Goal: Communication & Community: Answer question/provide support

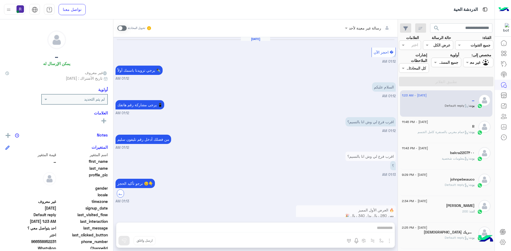
scroll to position [442, 0]
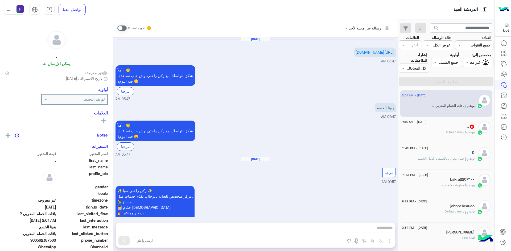
scroll to position [785, 0]
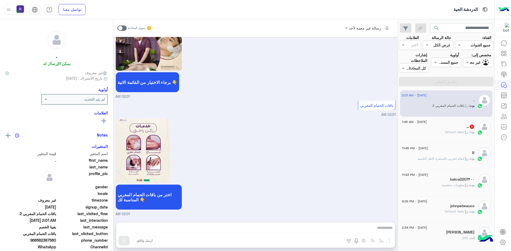
click at [448, 134] on span ": Default reply" at bounding box center [457, 132] width 24 height 4
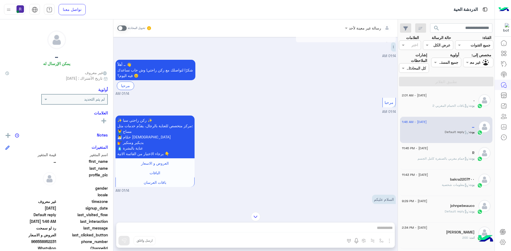
scroll to position [1505, 0]
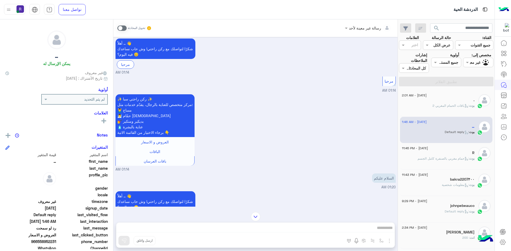
click at [124, 29] on span at bounding box center [121, 28] width 9 height 5
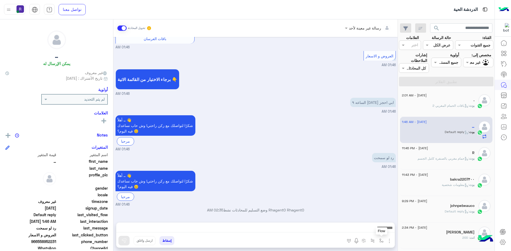
click at [379, 241] on img "button" at bounding box center [381, 241] width 4 height 4
click at [373, 234] on div "أدخل اسم مجموعة الرسائل" at bounding box center [357, 229] width 56 height 14
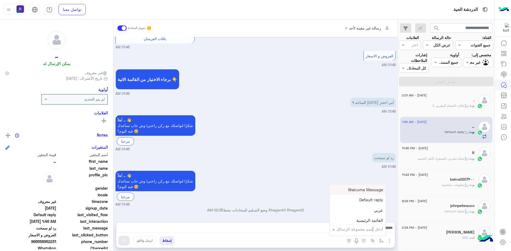
click at [366, 230] on input "text" at bounding box center [365, 229] width 36 height 6
click at [313, 196] on div "أهلاً … 👋 شكرًا لتواصلك مع ركن راحتي! وش حاب نساعدك فيه اليوم؟ 😊 مرحبا 01:46 AM" at bounding box center [255, 189] width 280 height 38
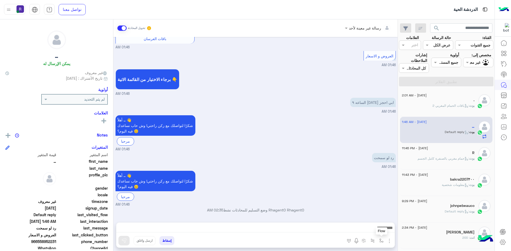
click at [380, 240] on img "button" at bounding box center [381, 241] width 4 height 4
click at [374, 231] on input "text" at bounding box center [365, 229] width 36 height 6
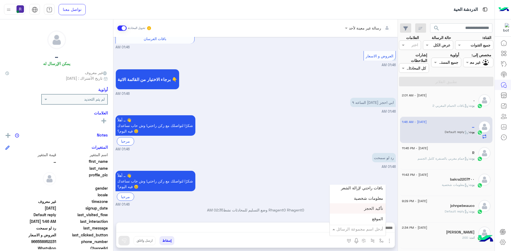
scroll to position [346, 0]
click at [370, 202] on span "الجنادرية" at bounding box center [375, 202] width 15 height 5
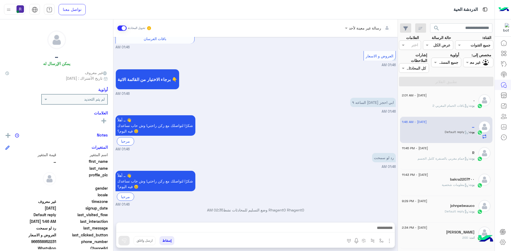
type textarea "*********"
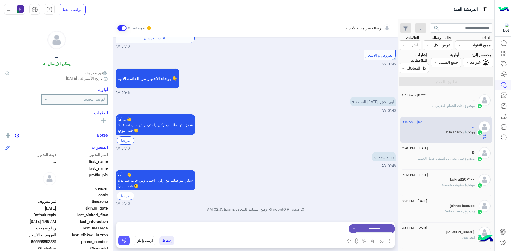
click at [126, 243] on img at bounding box center [123, 240] width 5 height 5
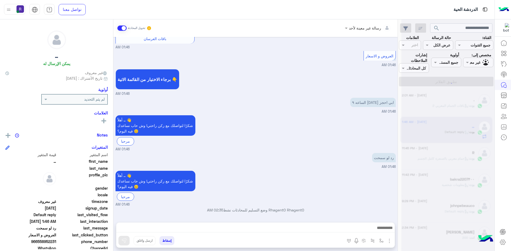
scroll to position [2088, 0]
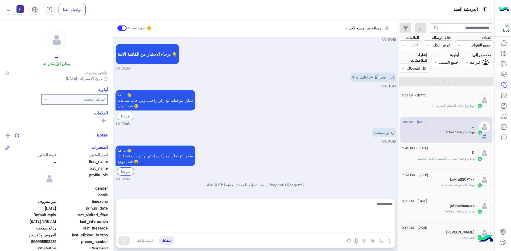
click at [159, 230] on textarea at bounding box center [255, 217] width 278 height 32
type textarea "****"
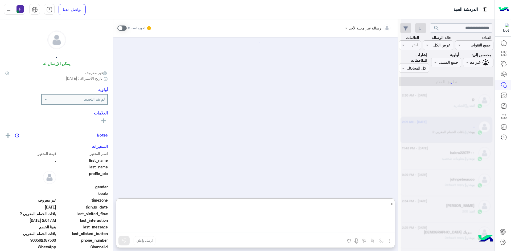
scroll to position [809, 0]
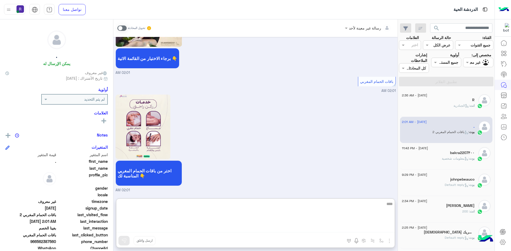
type textarea "***"
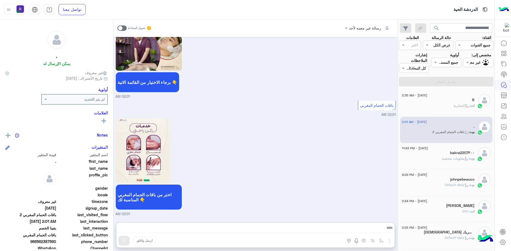
click at [356, 155] on div "اختر من باقات الحمام المغربي المناسبة لك 👇 02:01 AM" at bounding box center [255, 167] width 280 height 100
click at [376, 228] on div "رسالة غير معينة لأحد تحويل المحادثة Jul 24, 2025 https://vt.tiktok.com/ZSHpFAvh…" at bounding box center [255, 136] width 284 height 234
click at [458, 111] on div "انت : الجنادرية" at bounding box center [438, 107] width 73 height 9
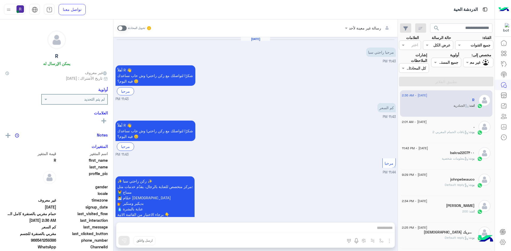
scroll to position [675, 0]
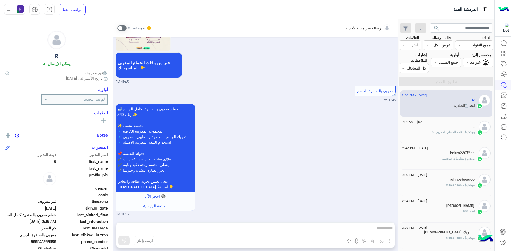
click at [429, 155] on div "bakra2207۴۰۰" at bounding box center [438, 154] width 73 height 6
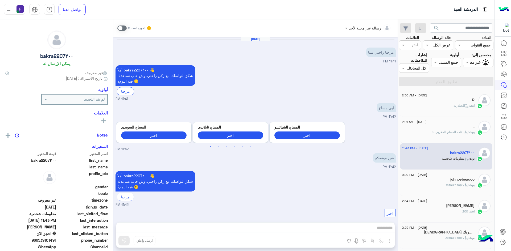
scroll to position [256, 0]
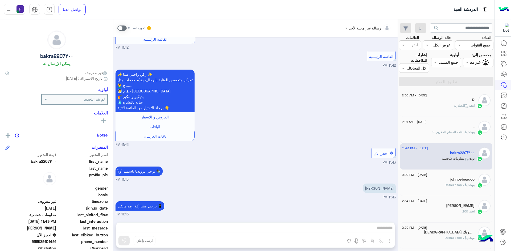
click at [445, 131] on span ": باقات الحمام المغربي 2" at bounding box center [450, 132] width 37 height 4
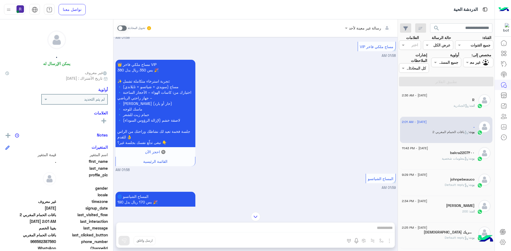
scroll to position [333, 0]
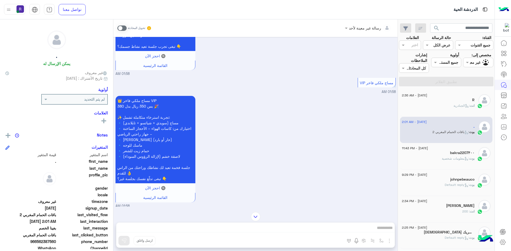
click at [465, 108] on icon at bounding box center [467, 106] width 4 height 4
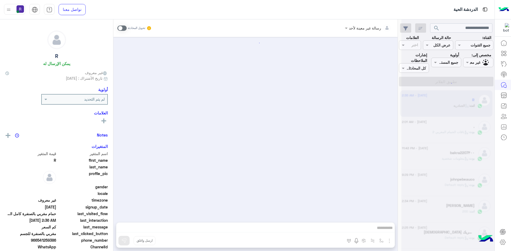
scroll to position [675, 0]
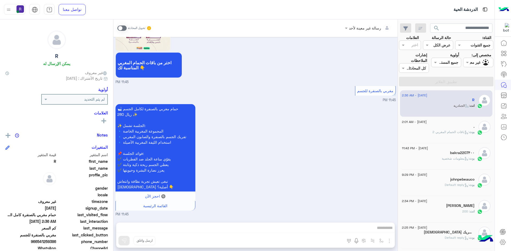
click at [123, 28] on span at bounding box center [121, 28] width 9 height 5
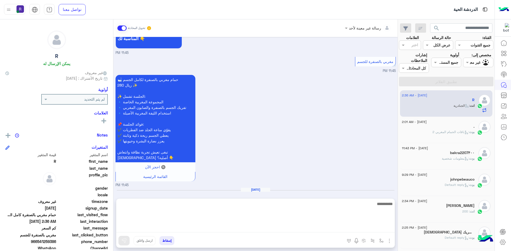
click at [250, 230] on textarea at bounding box center [255, 217] width 278 height 32
type textarea "*******"
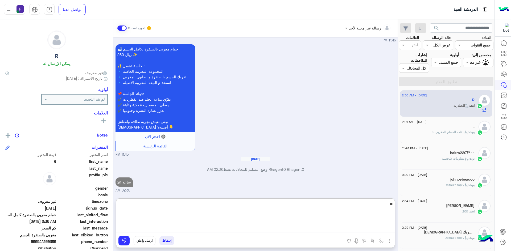
type textarea "***"
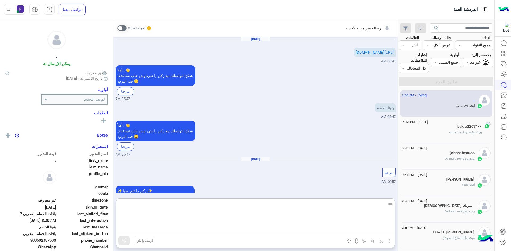
scroll to position [809, 0]
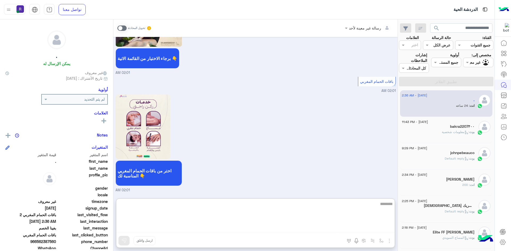
type textarea "*******"
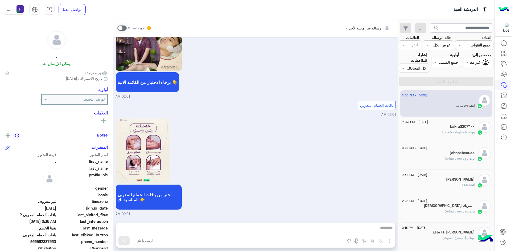
click at [264, 171] on div "اختر من باقات الحمام المغربي المناسبة لك 👇 02:01 AM" at bounding box center [255, 167] width 280 height 100
click at [125, 27] on span at bounding box center [121, 28] width 9 height 5
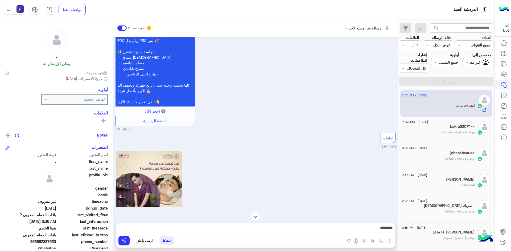
scroll to position [688, 0]
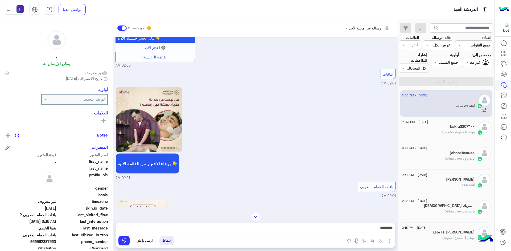
click at [461, 124] on div "[DATE] - 11:43 PM" at bounding box center [438, 122] width 73 height 3
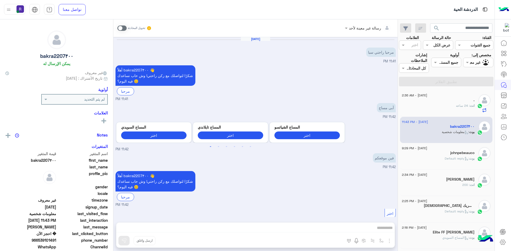
scroll to position [256, 0]
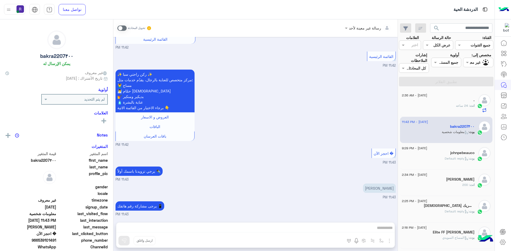
click at [460, 104] on span ": 24 ساعه" at bounding box center [463, 106] width 14 height 4
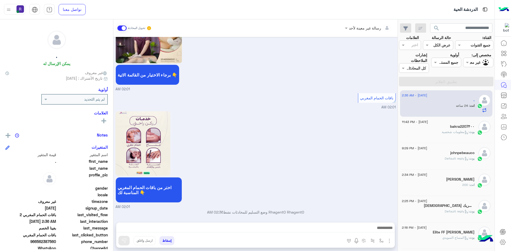
scroll to position [771, 0]
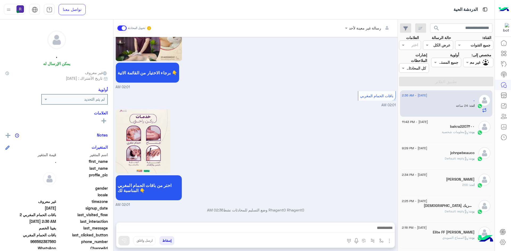
click at [471, 156] on div "johnpebeauco" at bounding box center [438, 154] width 73 height 6
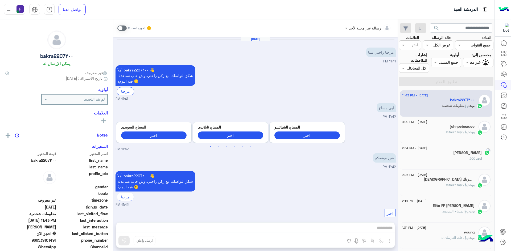
scroll to position [256, 0]
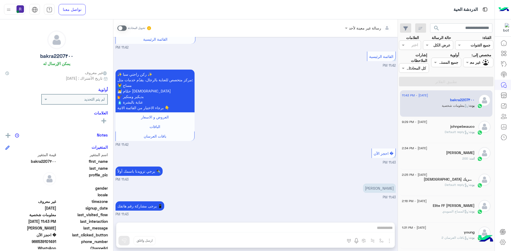
click at [468, 130] on span ": Default reply" at bounding box center [457, 132] width 24 height 4
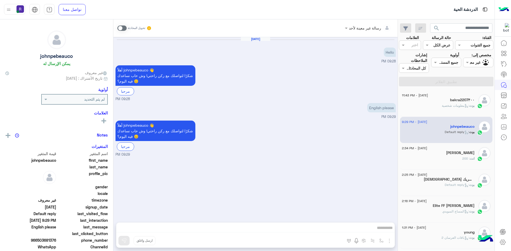
click at [465, 160] on span ": 200" at bounding box center [465, 159] width 7 height 4
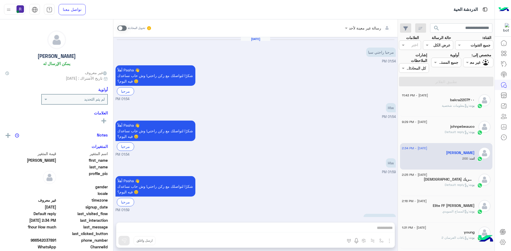
scroll to position [97, 0]
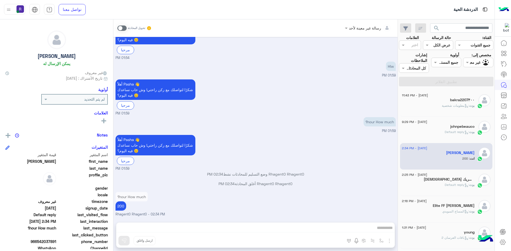
click at [426, 180] on div "لاإله إلاالله وحده لاشريك" at bounding box center [438, 180] width 73 height 6
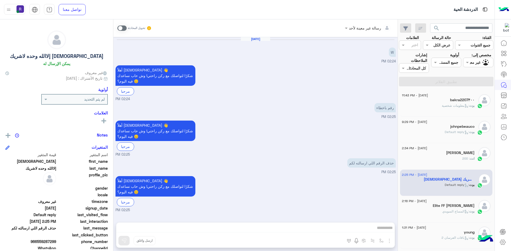
click at [453, 104] on span ": معلومات شخصية" at bounding box center [455, 106] width 27 height 4
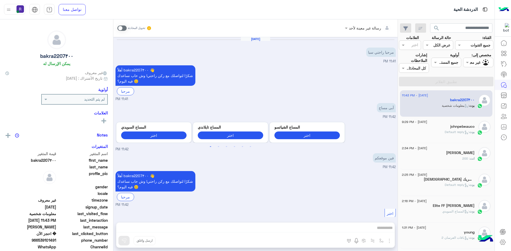
scroll to position [256, 0]
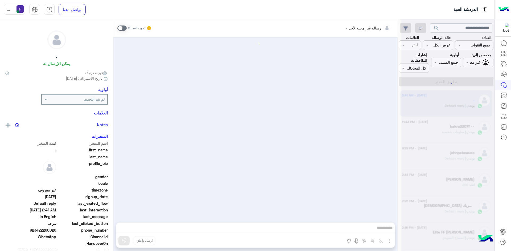
scroll to position [37, 0]
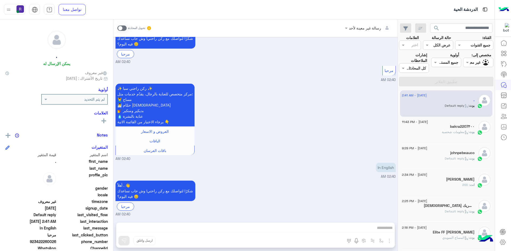
click at [447, 133] on span ": معلومات شخصية" at bounding box center [455, 132] width 27 height 4
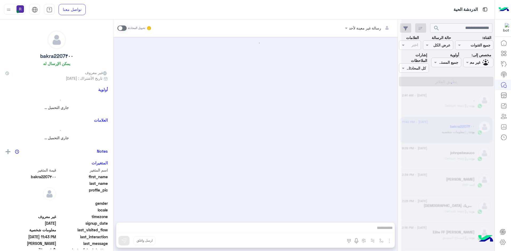
scroll to position [256, 0]
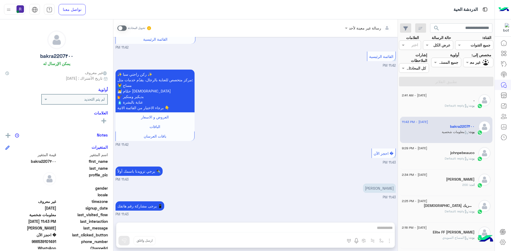
click at [439, 150] on div "[DATE] - 9:29 PM" at bounding box center [438, 148] width 73 height 3
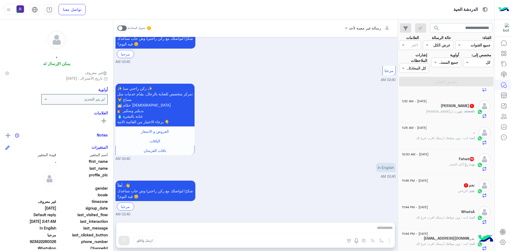
scroll to position [160, 0]
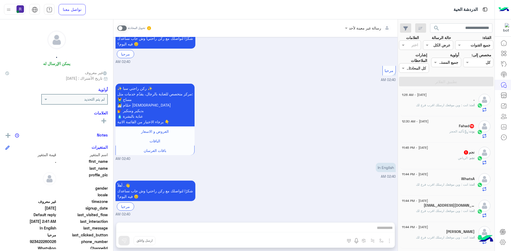
click at [450, 162] on div "نجم : الرياض" at bounding box center [438, 160] width 73 height 9
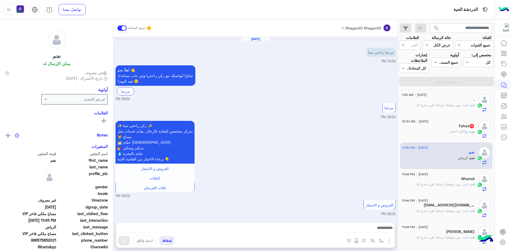
scroll to position [220, 0]
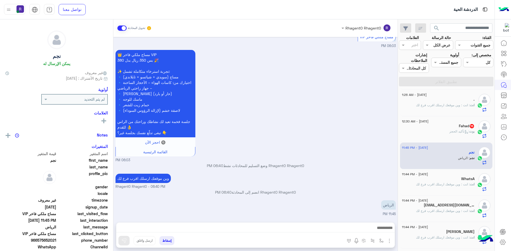
click at [450, 128] on div "Fahad 15" at bounding box center [438, 127] width 73 height 6
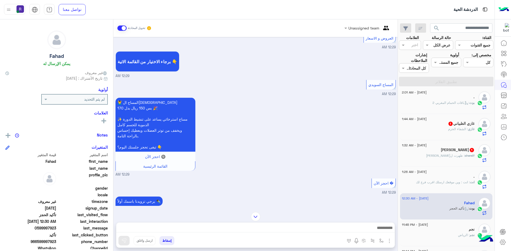
scroll to position [80, 0]
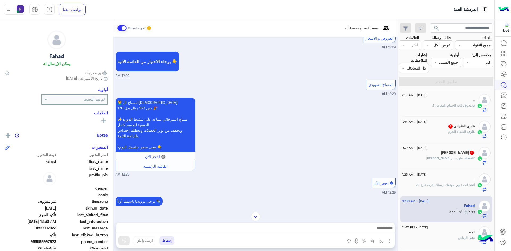
click at [444, 158] on span ": ظهرت لبن رياض" at bounding box center [445, 158] width 39 height 4
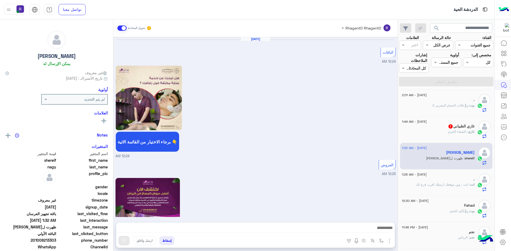
scroll to position [801, 0]
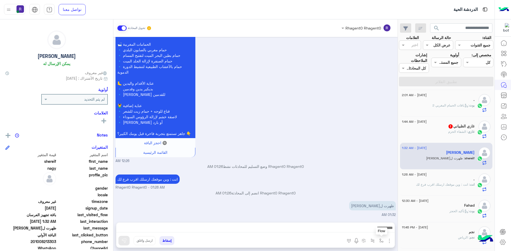
click at [381, 241] on img "button" at bounding box center [381, 241] width 4 height 4
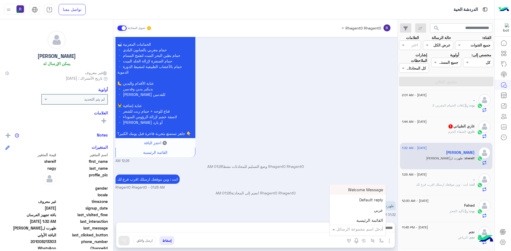
click at [372, 229] on input "text" at bounding box center [365, 229] width 36 height 6
click at [367, 223] on div "لبن" at bounding box center [358, 223] width 56 height 10
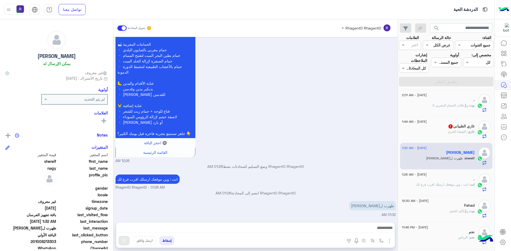
type textarea "***"
click at [118, 242] on button at bounding box center [123, 241] width 11 height 10
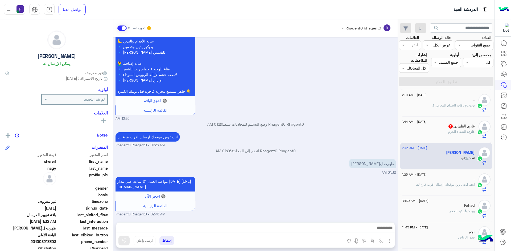
click at [457, 131] on span ": الشفاء الحزم" at bounding box center [458, 132] width 20 height 4
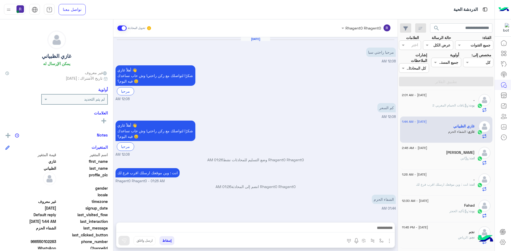
click at [452, 103] on span "بوت : باقات الحمام المغربي 2" at bounding box center [453, 105] width 42 height 4
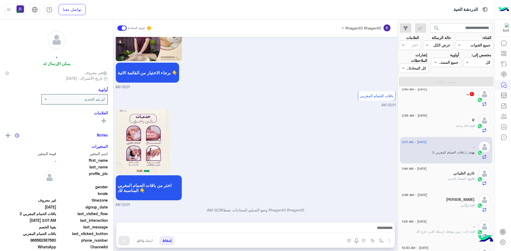
scroll to position [27, 0]
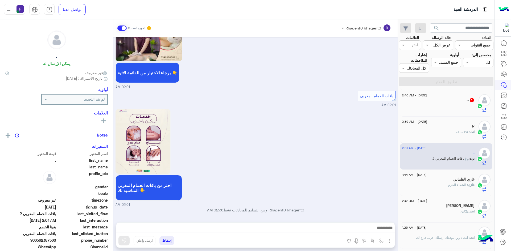
click at [452, 104] on div at bounding box center [438, 107] width 73 height 9
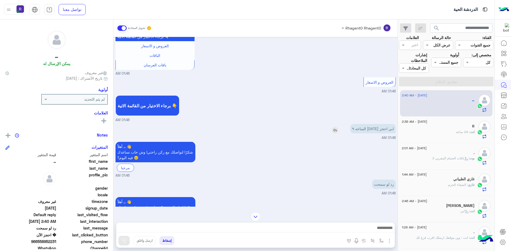
scroll to position [456, 0]
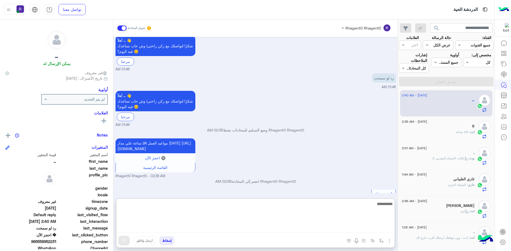
click at [241, 230] on textarea at bounding box center [255, 217] width 278 height 32
type textarea "*********"
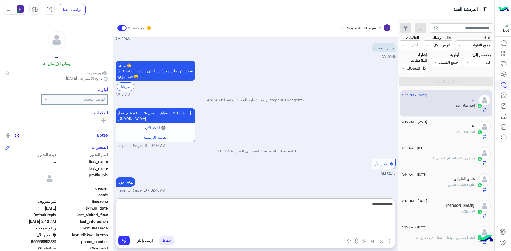
type textarea "**********"
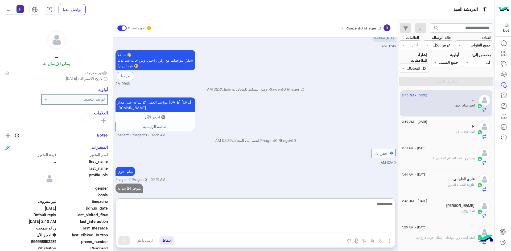
scroll to position [514, 0]
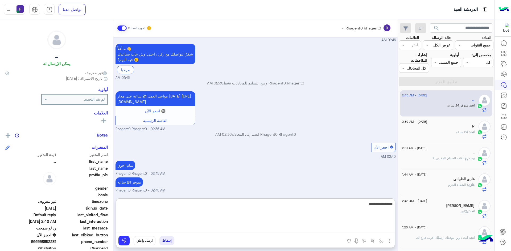
type textarea "**********"
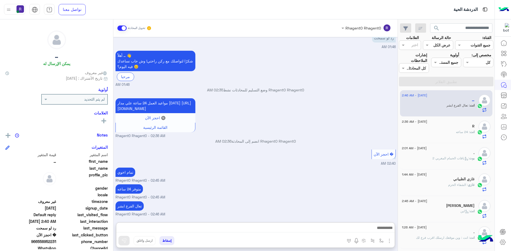
click at [357, 183] on div "متوفر 24 ساعه Rhagent0 Rhagent0 - 02:45 AM" at bounding box center [255, 191] width 280 height 17
click at [440, 126] on div "R" at bounding box center [438, 127] width 73 height 6
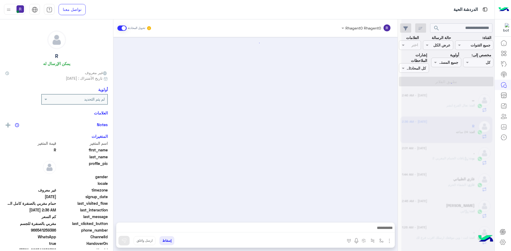
scroll to position [703, 0]
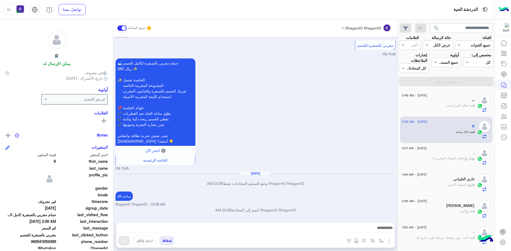
click at [439, 155] on div "." at bounding box center [438, 154] width 73 height 6
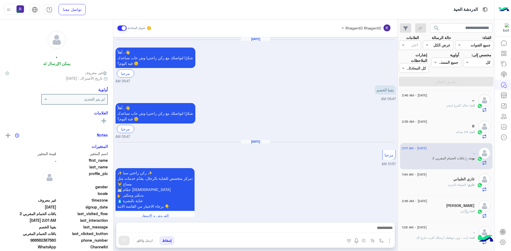
scroll to position [771, 0]
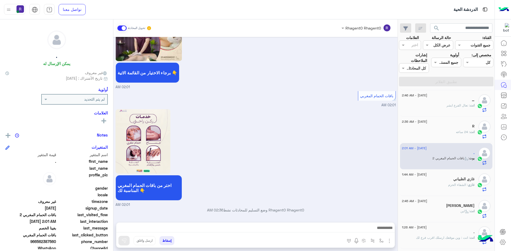
click at [434, 135] on div "انت : 24 ساعه" at bounding box center [438, 134] width 73 height 9
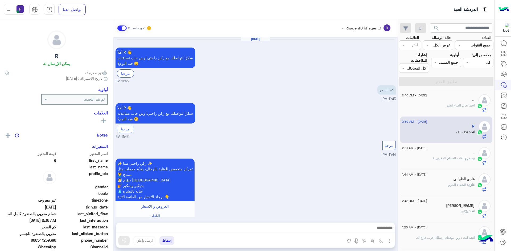
scroll to position [703, 0]
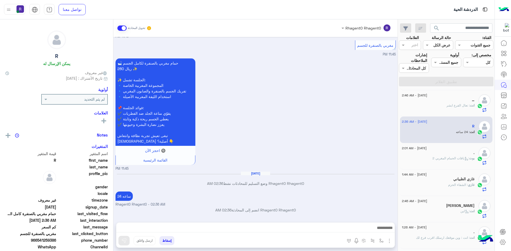
click at [444, 109] on div "انت : تعال الفرع ابشر" at bounding box center [438, 107] width 73 height 9
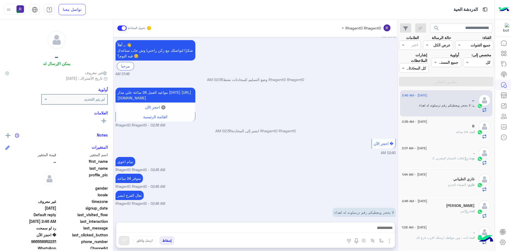
scroll to position [457, 0]
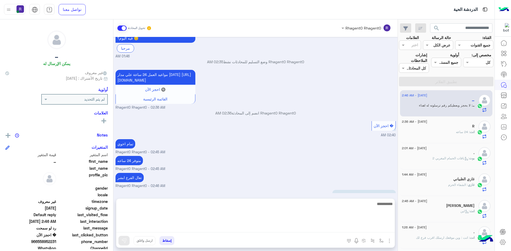
click at [306, 230] on textarea at bounding box center [255, 217] width 278 height 32
type textarea "*****"
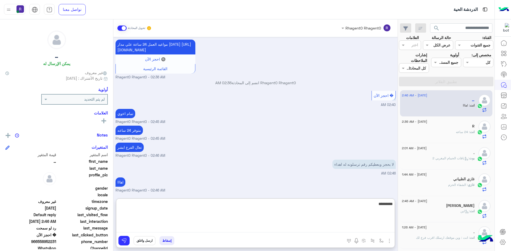
type textarea "**********"
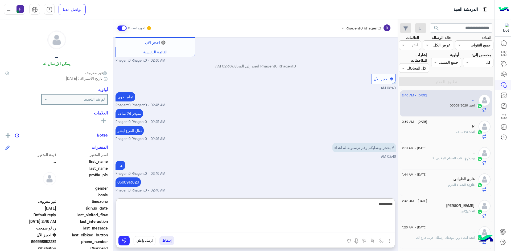
type textarea "*********"
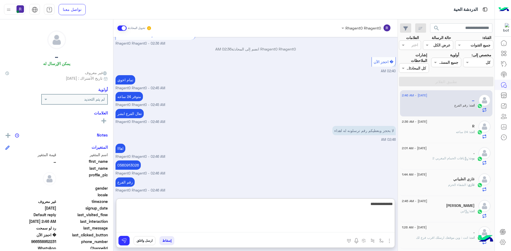
type textarea "**********"
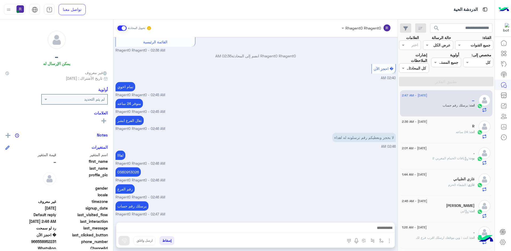
click at [288, 195] on small "Rhagent0 Rhagent0 - 02:46 AM" at bounding box center [255, 197] width 280 height 5
click at [471, 135] on div "انت : 24 ساعه" at bounding box center [438, 134] width 73 height 9
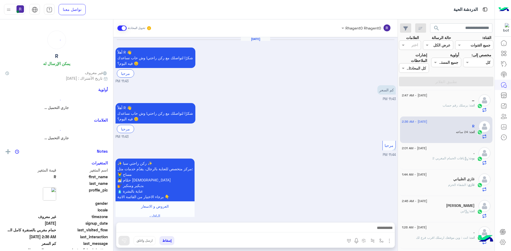
scroll to position [703, 0]
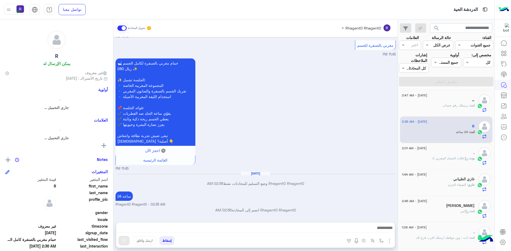
click at [455, 160] on span "بوت : باقات الحمام المغربي 2" at bounding box center [453, 158] width 42 height 4
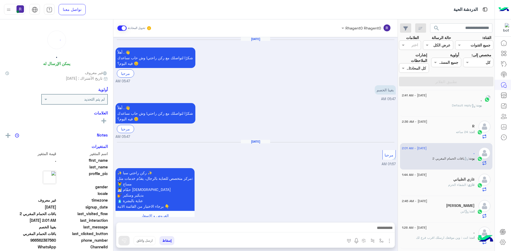
scroll to position [771, 0]
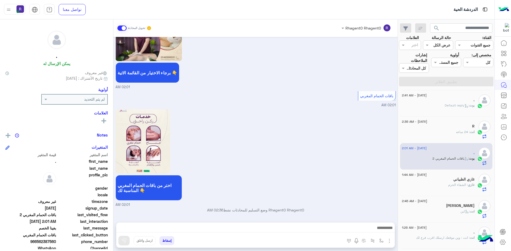
click at [457, 183] on span ": الشفاء الحزم" at bounding box center [458, 185] width 20 height 4
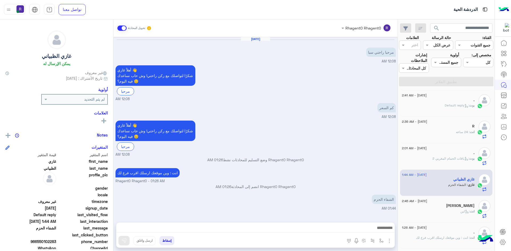
click at [460, 210] on span ": لبن" at bounding box center [464, 212] width 9 height 4
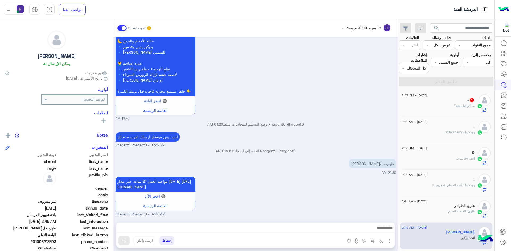
click at [442, 106] on div "… : اتواصل معه؟" at bounding box center [438, 107] width 73 height 9
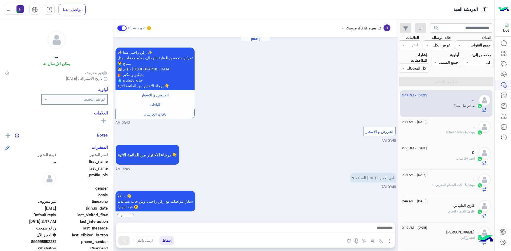
scroll to position [310, 0]
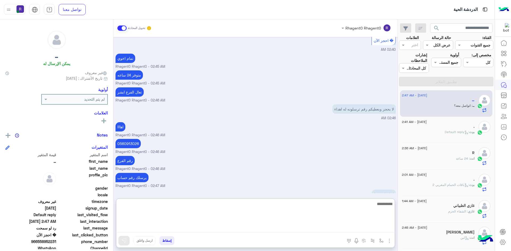
click at [262, 229] on textarea at bounding box center [255, 217] width 278 height 32
type textarea "*"
type textarea "****"
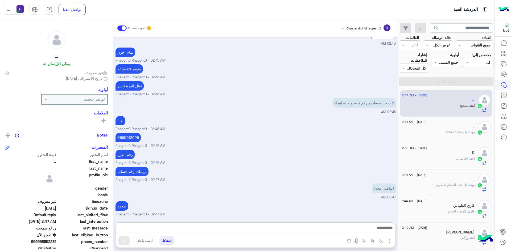
click at [426, 131] on div "بوت : Default reply" at bounding box center [438, 134] width 73 height 9
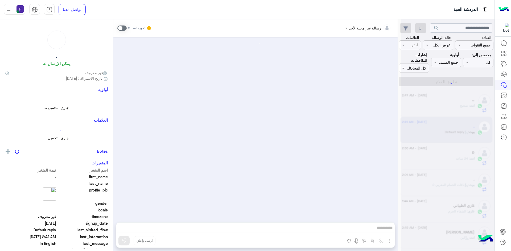
scroll to position [37, 0]
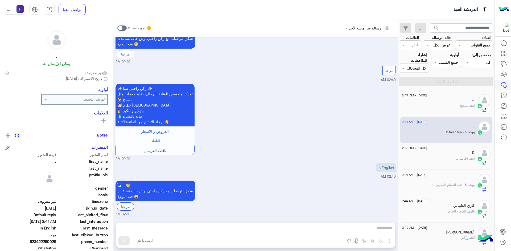
click at [457, 159] on span ": 24 ساعه" at bounding box center [463, 159] width 14 height 4
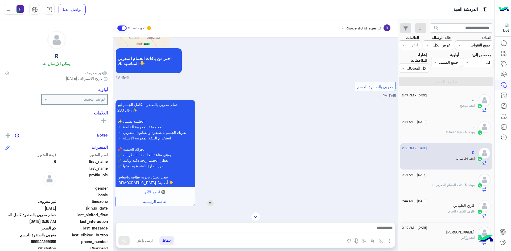
scroll to position [703, 0]
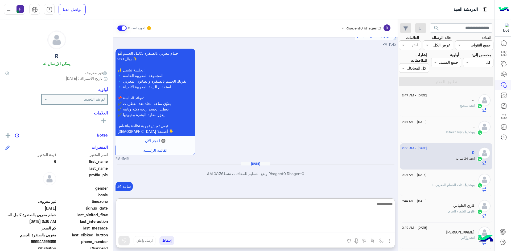
paste textarea "**********"
type textarea "**********"
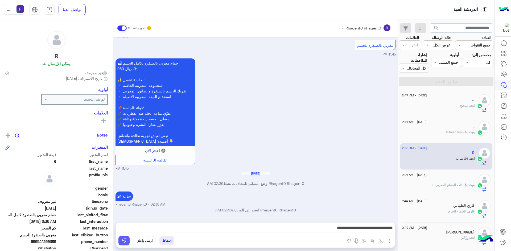
click at [128, 239] on button at bounding box center [123, 241] width 11 height 10
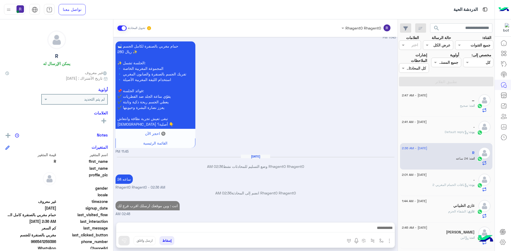
scroll to position [720, 0]
click at [427, 179] on div "." at bounding box center [438, 180] width 73 height 6
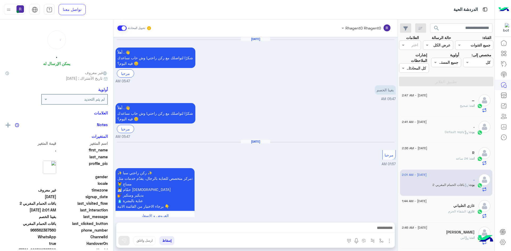
scroll to position [771, 0]
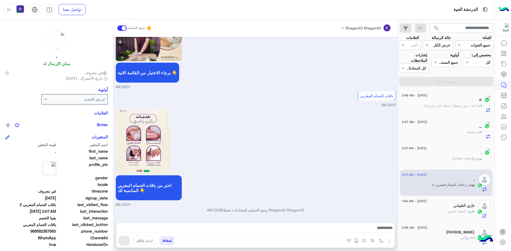
click at [390, 240] on img "button" at bounding box center [389, 241] width 6 height 6
click at [384, 231] on span "الصور" at bounding box center [379, 230] width 10 height 6
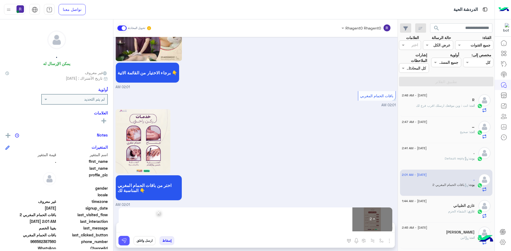
click at [124, 242] on img at bounding box center [123, 240] width 5 height 5
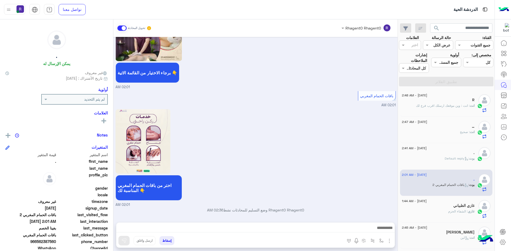
click at [458, 207] on h5 "غازي الظبياني" at bounding box center [463, 206] width 21 height 5
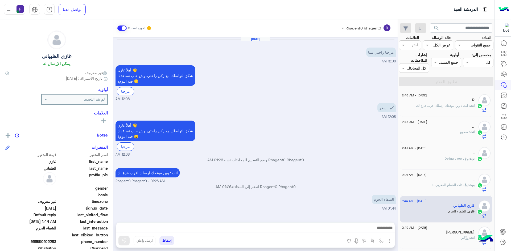
scroll to position [53, 0]
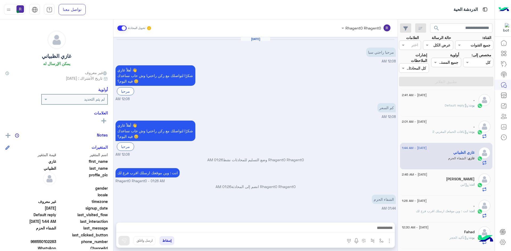
click at [445, 190] on div "انت : لبن" at bounding box center [438, 187] width 73 height 9
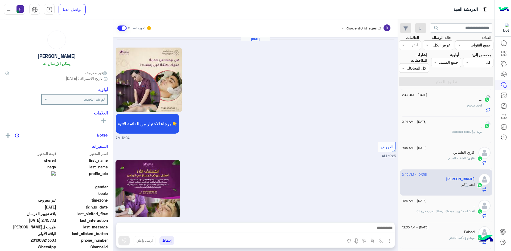
scroll to position [830, 0]
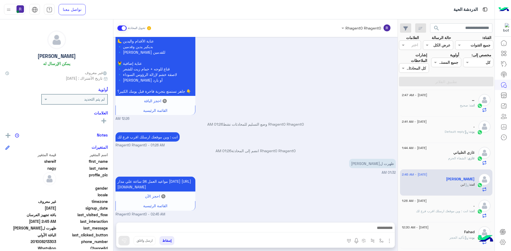
click at [467, 207] on div "." at bounding box center [438, 207] width 73 height 6
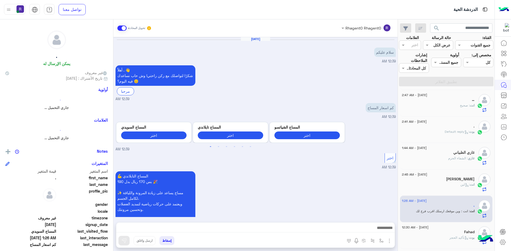
scroll to position [179, 0]
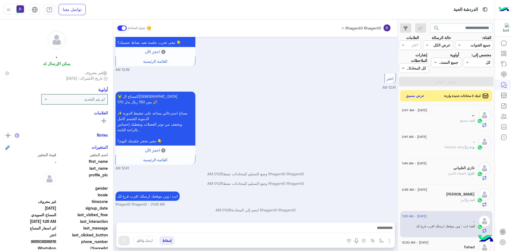
click at [411, 97] on button "عرض مسبق" at bounding box center [415, 96] width 22 height 7
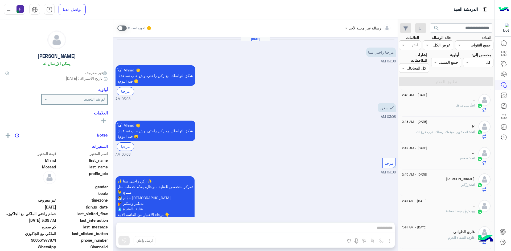
scroll to position [589, 0]
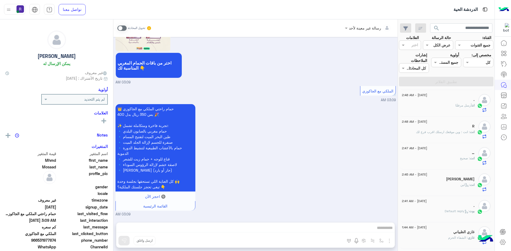
click at [458, 105] on span "أرسل مرفقًا" at bounding box center [463, 105] width 16 height 4
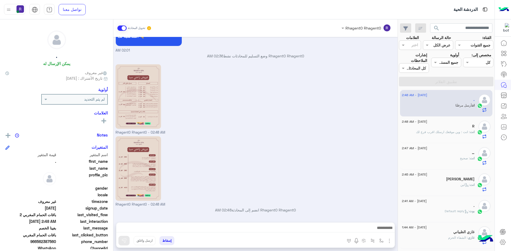
scroll to position [823, 0]
click at [447, 133] on span ": انت : وين موقعك ارسلك اقرب فرع لك" at bounding box center [443, 132] width 54 height 4
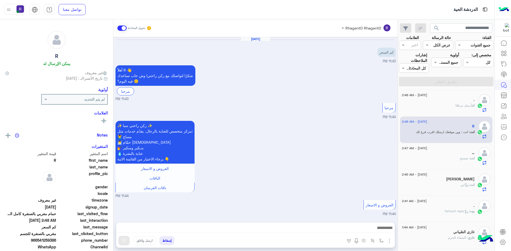
scroll to position [682, 0]
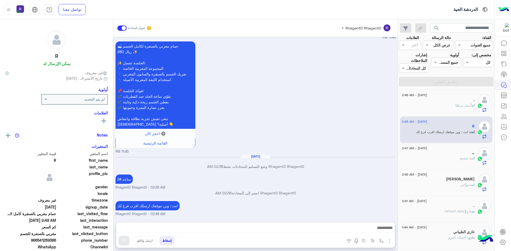
click at [447, 159] on div "انت : صحيح" at bounding box center [438, 160] width 73 height 9
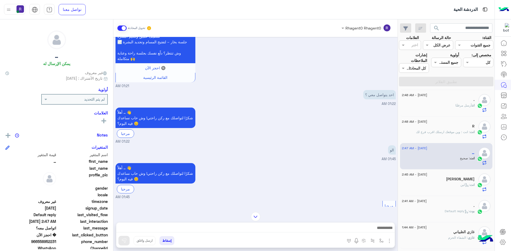
scroll to position [1203, 0]
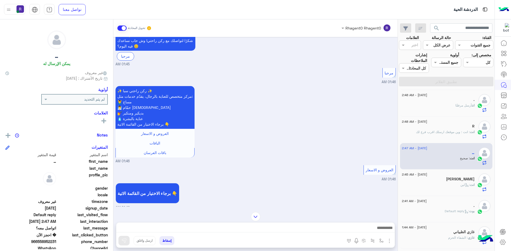
click at [436, 150] on div "[DATE] - 2:47 AM" at bounding box center [438, 148] width 73 height 3
click at [435, 151] on div "…" at bounding box center [438, 154] width 73 height 6
click at [450, 181] on div "[PERSON_NAME]" at bounding box center [438, 180] width 73 height 6
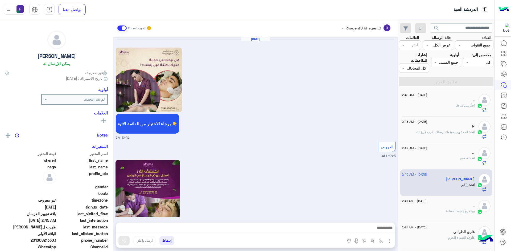
scroll to position [830, 0]
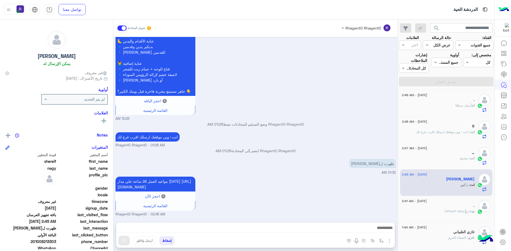
click at [446, 158] on div "انت : صحيح" at bounding box center [438, 160] width 73 height 9
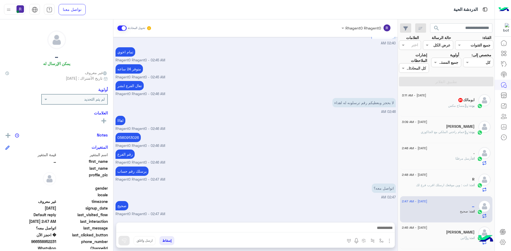
click at [449, 103] on div "ابومالك 31" at bounding box center [438, 101] width 73 height 6
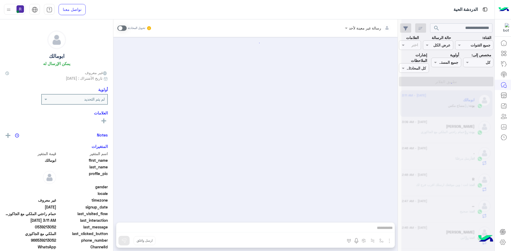
scroll to position [893, 0]
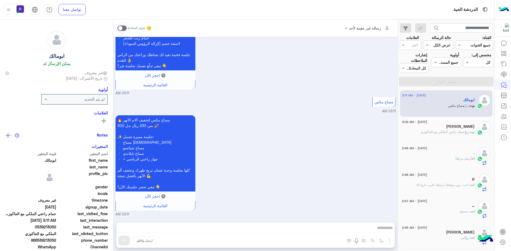
click at [125, 28] on span at bounding box center [121, 28] width 9 height 5
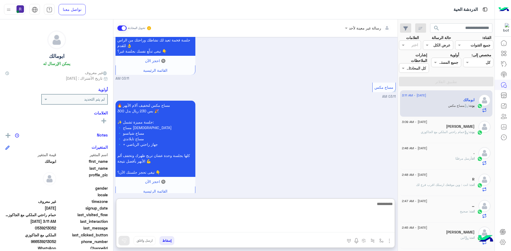
paste textarea "**********"
type textarea "**********"
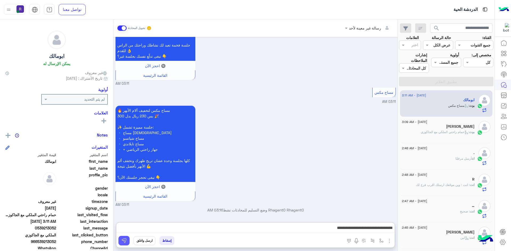
click at [124, 242] on img at bounding box center [123, 240] width 5 height 5
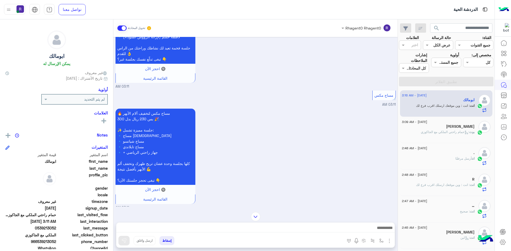
scroll to position [850, 0]
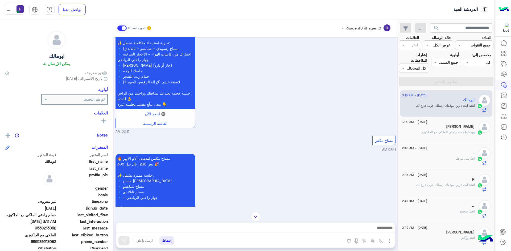
click at [456, 134] on p "بوت : حمام راحتي الملكي مع الجاكوزي" at bounding box center [448, 132] width 54 height 5
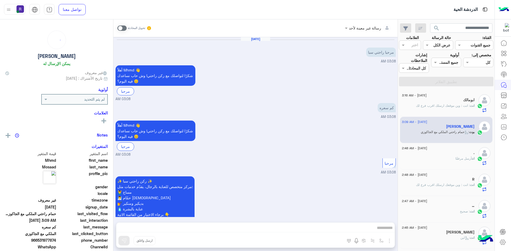
scroll to position [589, 0]
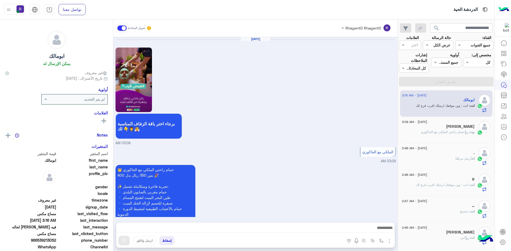
scroll to position [814, 0]
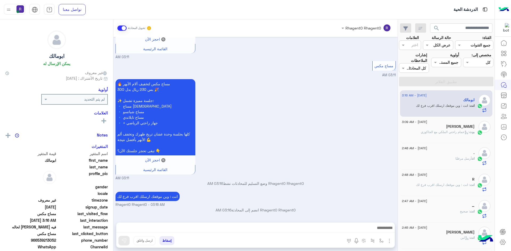
click at [441, 131] on span ": حمام راحتي الملكي مع الجاكوزي" at bounding box center [445, 132] width 48 height 4
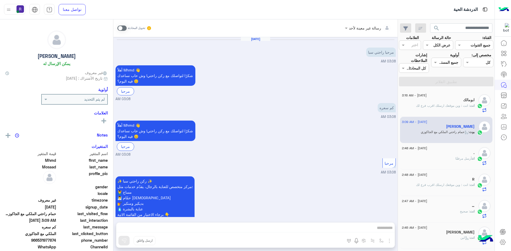
scroll to position [589, 0]
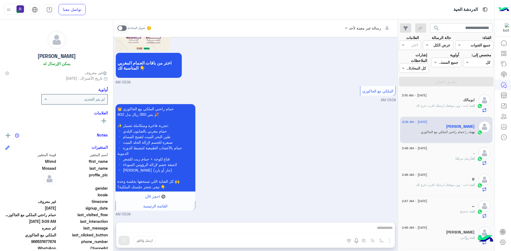
click at [441, 105] on span ": انت : وين موقعك ارسلك اقرب فرع لك" at bounding box center [443, 106] width 54 height 4
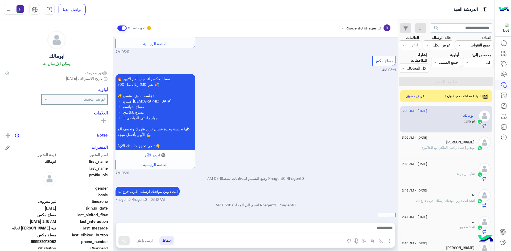
scroll to position [832, 0]
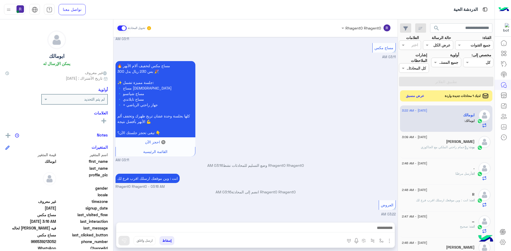
click at [420, 96] on button "عرض مسبق" at bounding box center [415, 96] width 22 height 7
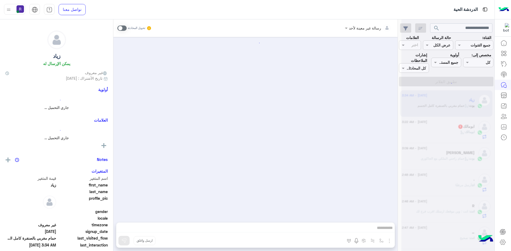
scroll to position [500, 0]
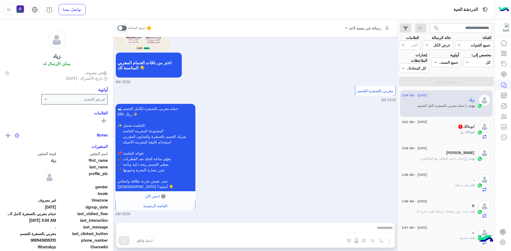
click at [441, 134] on div "ابومالك :" at bounding box center [438, 134] width 73 height 9
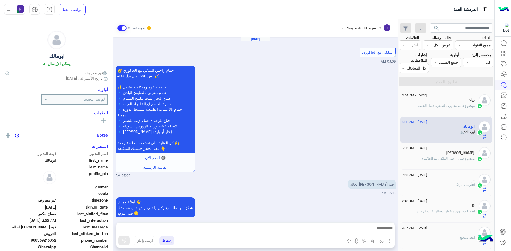
scroll to position [733, 0]
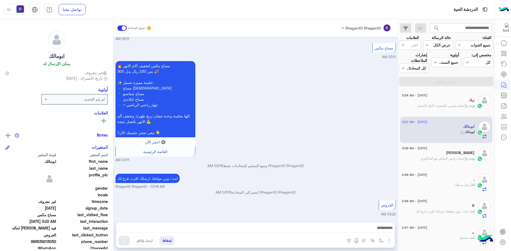
click at [388, 242] on img "button" at bounding box center [389, 241] width 6 height 6
click at [380, 230] on span "الصور" at bounding box center [379, 230] width 10 height 6
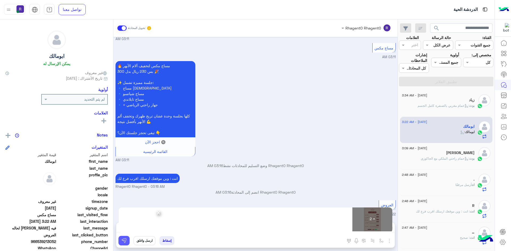
click at [126, 241] on img at bounding box center [123, 240] width 5 height 5
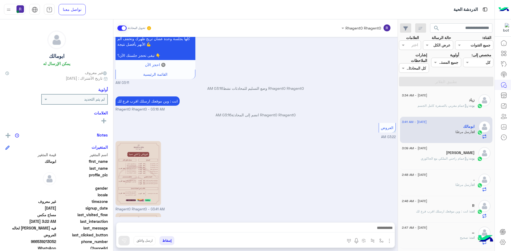
scroll to position [877, 0]
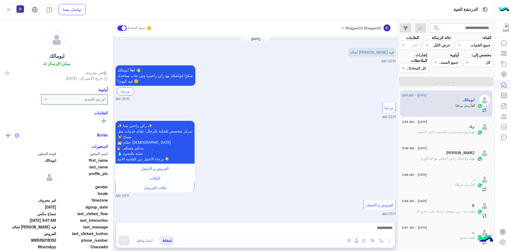
scroll to position [745, 0]
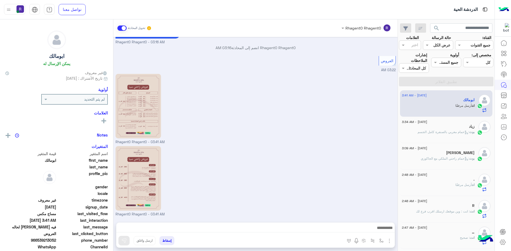
click at [461, 128] on div "زياد" at bounding box center [438, 128] width 73 height 6
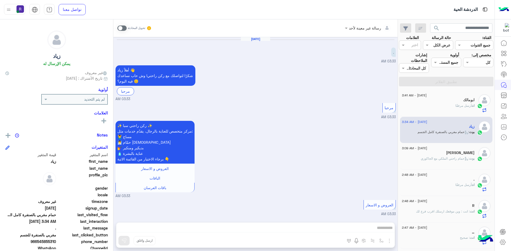
scroll to position [500, 0]
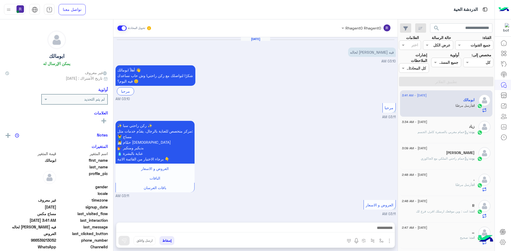
scroll to position [745, 0]
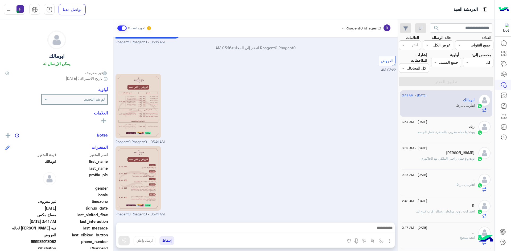
click at [434, 129] on div "زياد" at bounding box center [438, 128] width 73 height 6
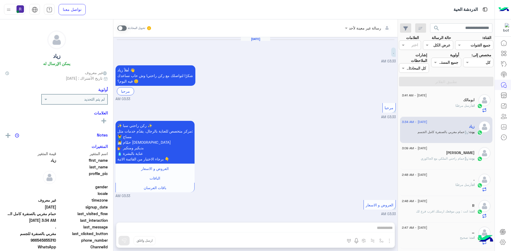
scroll to position [500, 0]
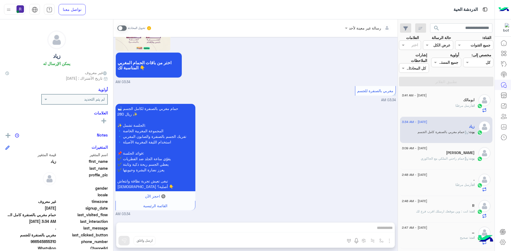
click at [454, 157] on span ": حمام راحتي الملكي مع الجاكوزي" at bounding box center [445, 159] width 48 height 4
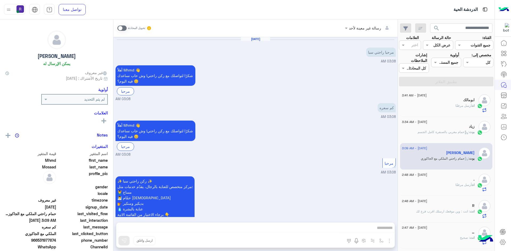
scroll to position [589, 0]
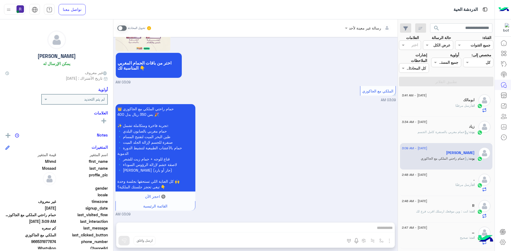
click at [457, 135] on p "بوت : حمام مغربي بالصنفرة كامل الجسم" at bounding box center [445, 132] width 57 height 5
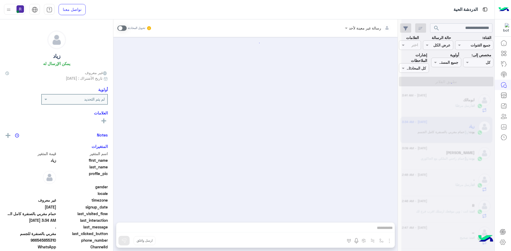
scroll to position [500, 0]
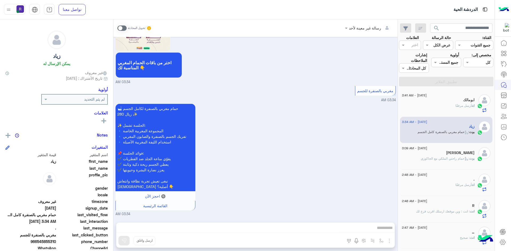
click at [455, 107] on span "أرسل مرفقًا" at bounding box center [463, 106] width 16 height 4
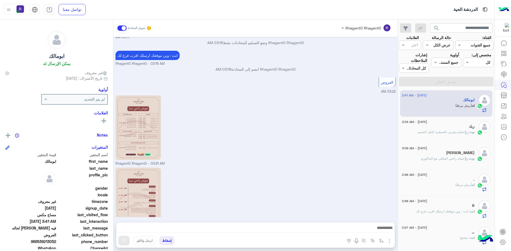
scroll to position [745, 0]
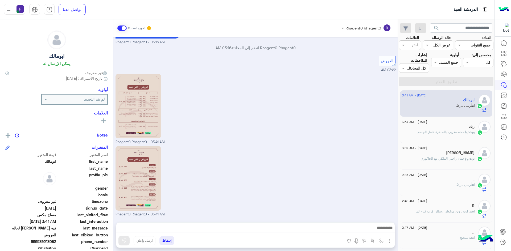
click at [428, 137] on div "بوت : حمام مغربي بالصنفرة كامل الجسم" at bounding box center [438, 134] width 73 height 9
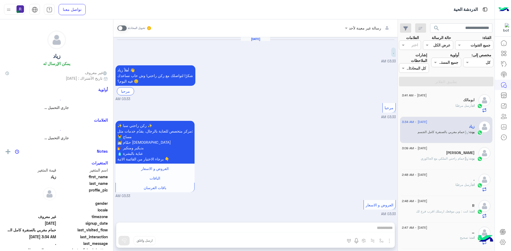
scroll to position [500, 0]
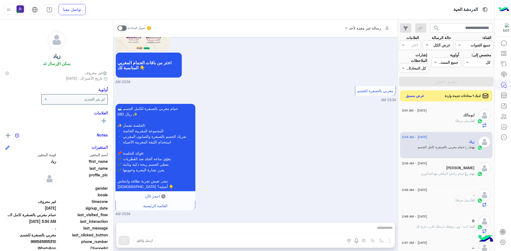
click at [417, 96] on button "عرض مسبق" at bounding box center [415, 96] width 22 height 7
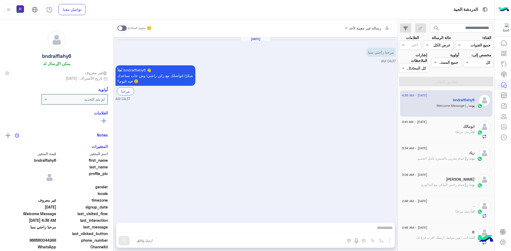
click at [458, 129] on div "ابومالك" at bounding box center [438, 128] width 73 height 6
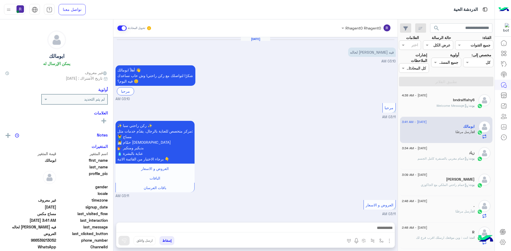
scroll to position [745, 0]
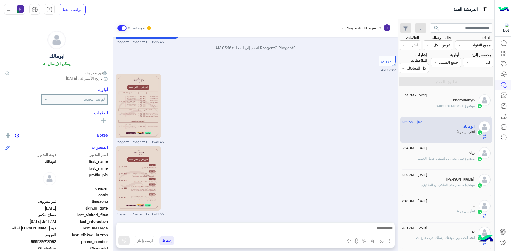
click at [446, 109] on div "بوت : Welcome Message" at bounding box center [438, 107] width 73 height 9
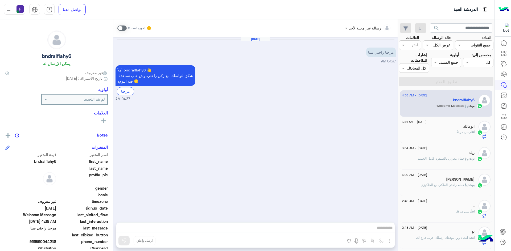
click at [124, 29] on span at bounding box center [121, 28] width 9 height 5
click at [389, 241] on img "button" at bounding box center [389, 241] width 6 height 6
click at [381, 232] on span "الصور" at bounding box center [379, 230] width 10 height 6
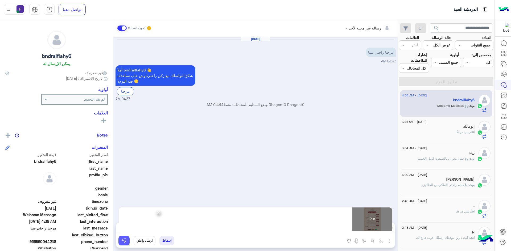
click at [125, 242] on img at bounding box center [123, 240] width 5 height 5
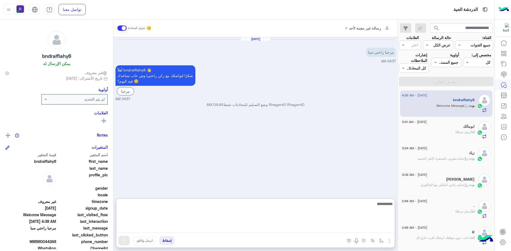
paste textarea "**********"
type textarea "**********"
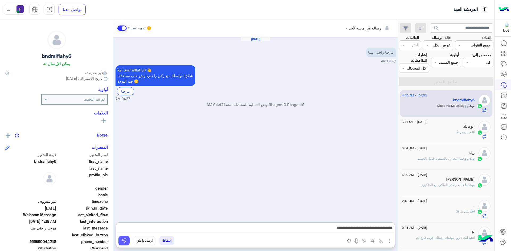
click at [126, 244] on button at bounding box center [123, 241] width 11 height 10
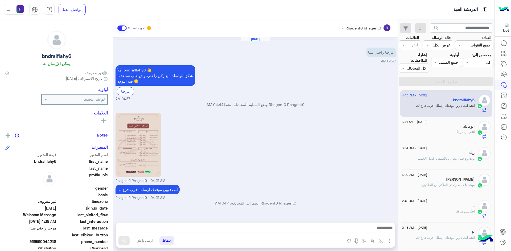
scroll to position [65, 0]
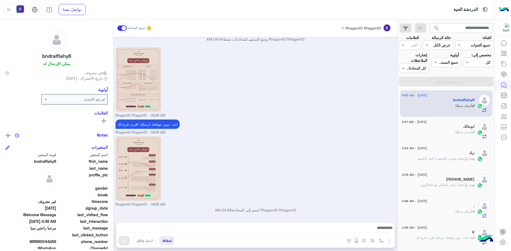
click at [459, 138] on div "انت أرسل مرفقًا" at bounding box center [438, 134] width 73 height 9
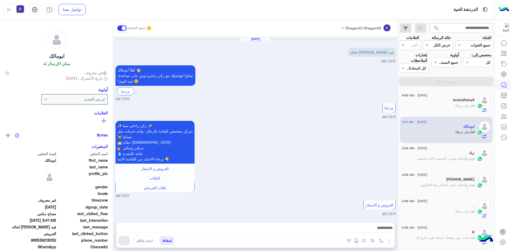
scroll to position [745, 0]
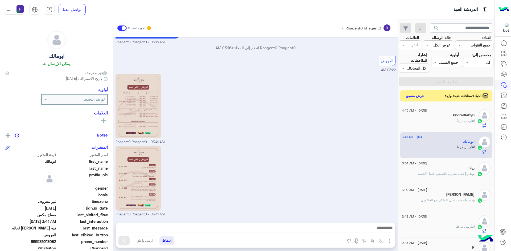
click at [415, 97] on button "عرض مسبق" at bounding box center [415, 96] width 22 height 7
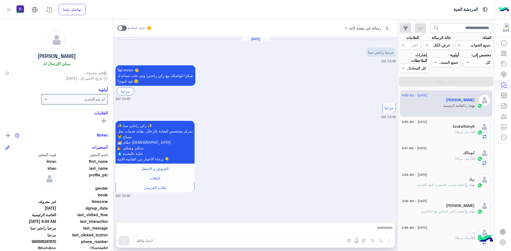
click at [466, 129] on div "bndralflahy6" at bounding box center [438, 128] width 73 height 6
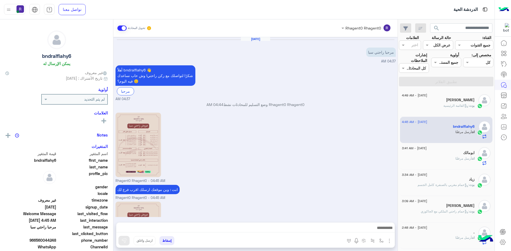
scroll to position [65, 0]
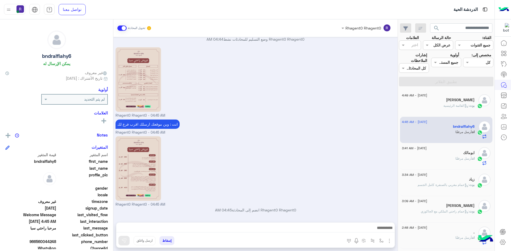
click at [448, 105] on span ": القائمة الرئيسية" at bounding box center [456, 106] width 26 height 4
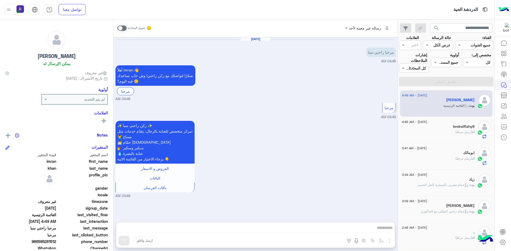
click at [124, 29] on span at bounding box center [121, 28] width 9 height 5
click at [391, 243] on img "button" at bounding box center [389, 241] width 6 height 6
click at [384, 231] on button "الصور" at bounding box center [381, 229] width 23 height 11
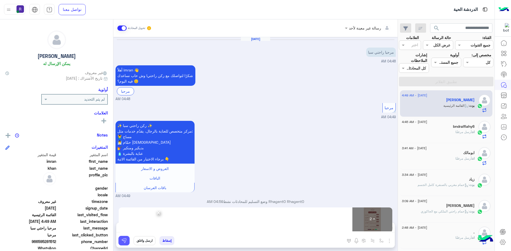
click at [123, 241] on img at bounding box center [123, 240] width 5 height 5
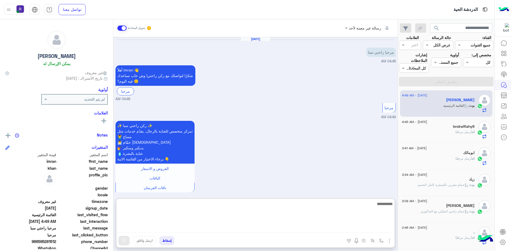
paste textarea "**********"
type textarea "**********"
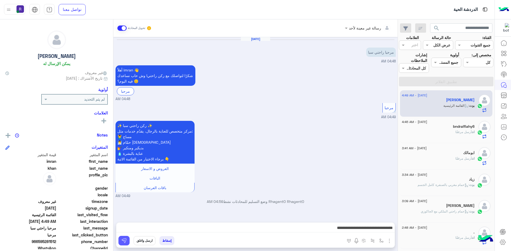
click at [124, 242] on img at bounding box center [123, 240] width 5 height 5
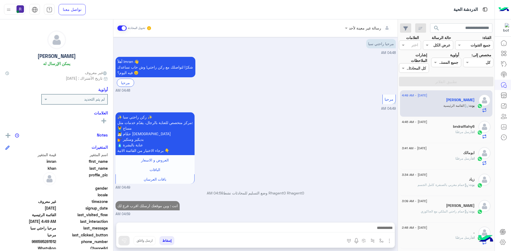
scroll to position [9, 0]
click at [447, 133] on div "انت أرسل مرفقًا" at bounding box center [438, 134] width 73 height 9
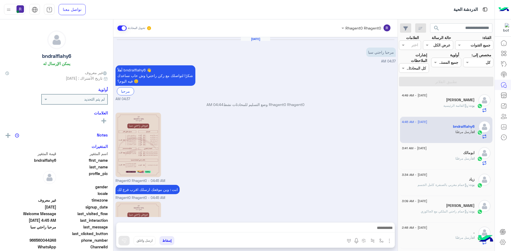
scroll to position [65, 0]
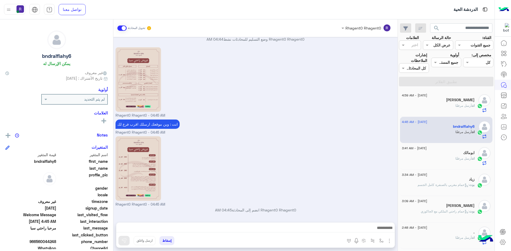
click at [466, 104] on span "أرسل مرفقًا" at bounding box center [463, 106] width 16 height 4
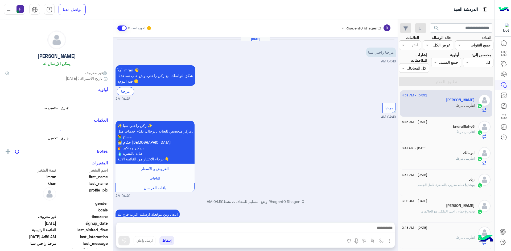
scroll to position [163, 0]
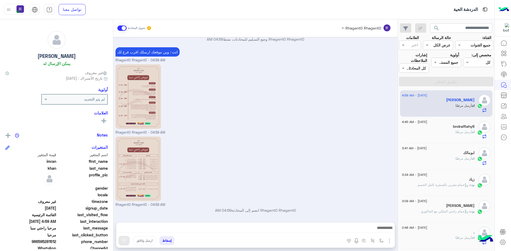
click at [437, 132] on div "انت أرسل مرفقًا" at bounding box center [438, 134] width 73 height 9
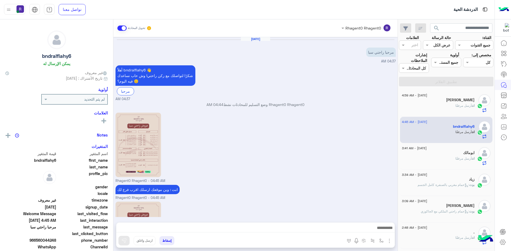
scroll to position [65, 0]
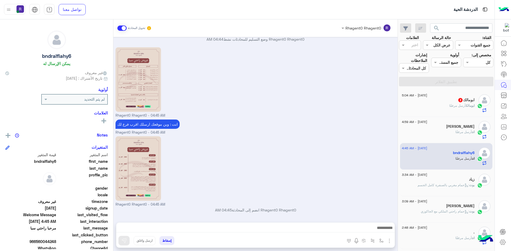
click at [449, 104] on span "أرسل مرفقًا" at bounding box center [457, 106] width 16 height 4
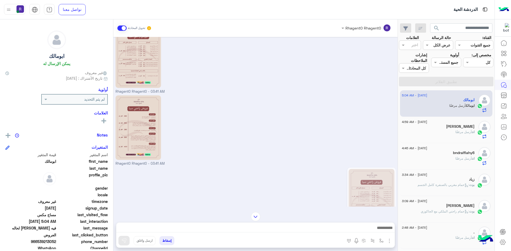
scroll to position [850, 0]
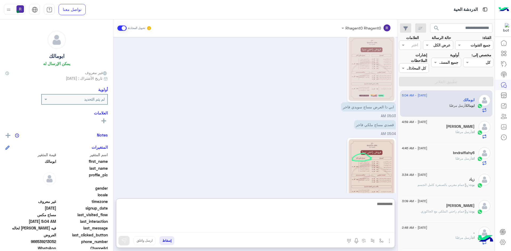
paste textarea "**********"
type textarea "**********"
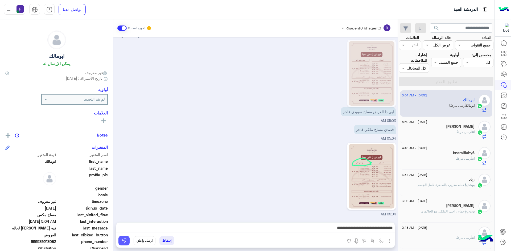
click at [121, 243] on img at bounding box center [123, 240] width 5 height 5
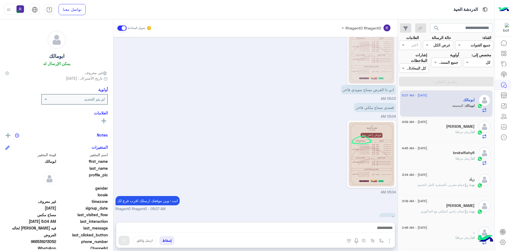
scroll to position [885, 0]
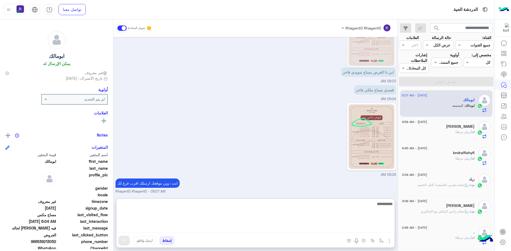
click at [164, 228] on textarea at bounding box center [255, 217] width 278 height 32
type textarea "**********"
